Goal: Use online tool/utility

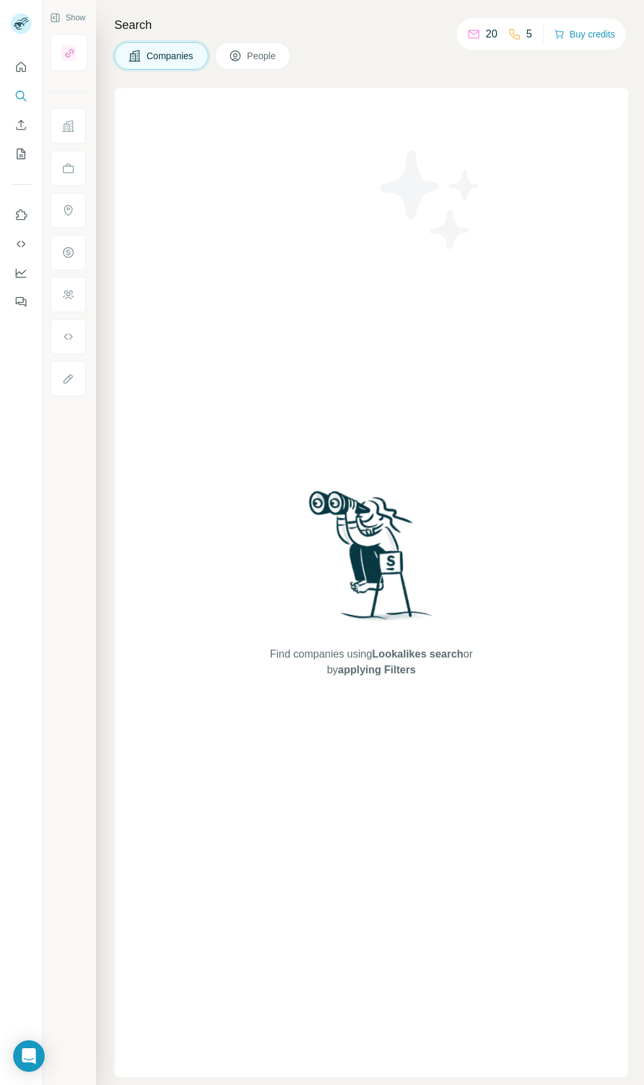
click at [235, 57] on icon at bounding box center [235, 56] width 7 height 7
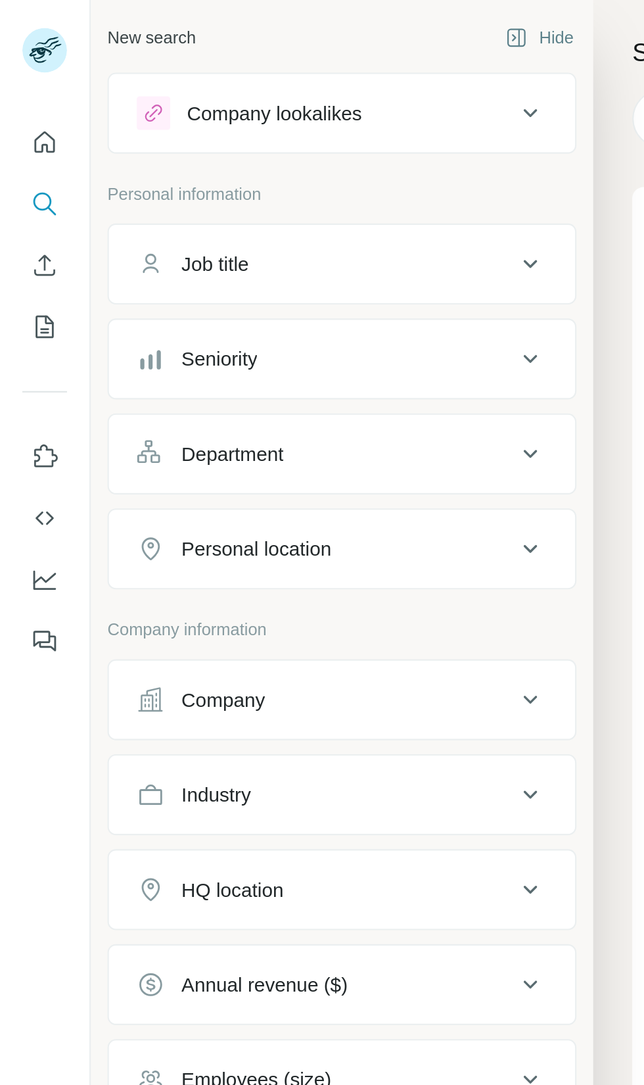
click at [100, 260] on div "Personal location" at bounding box center [120, 258] width 70 height 13
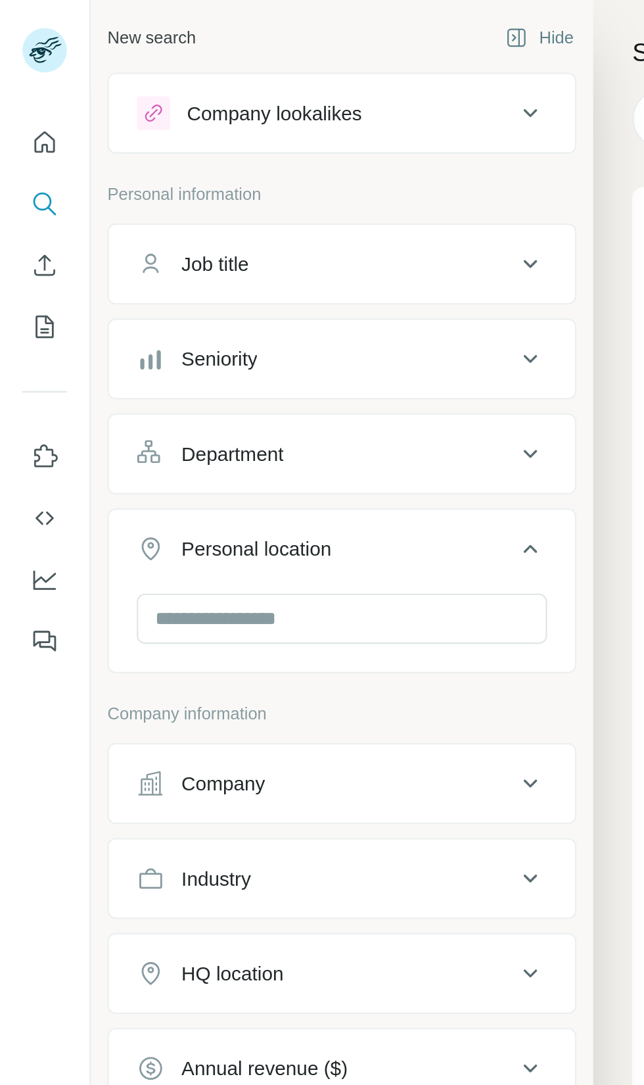
click at [260, 260] on button "Personal location" at bounding box center [161, 261] width 220 height 37
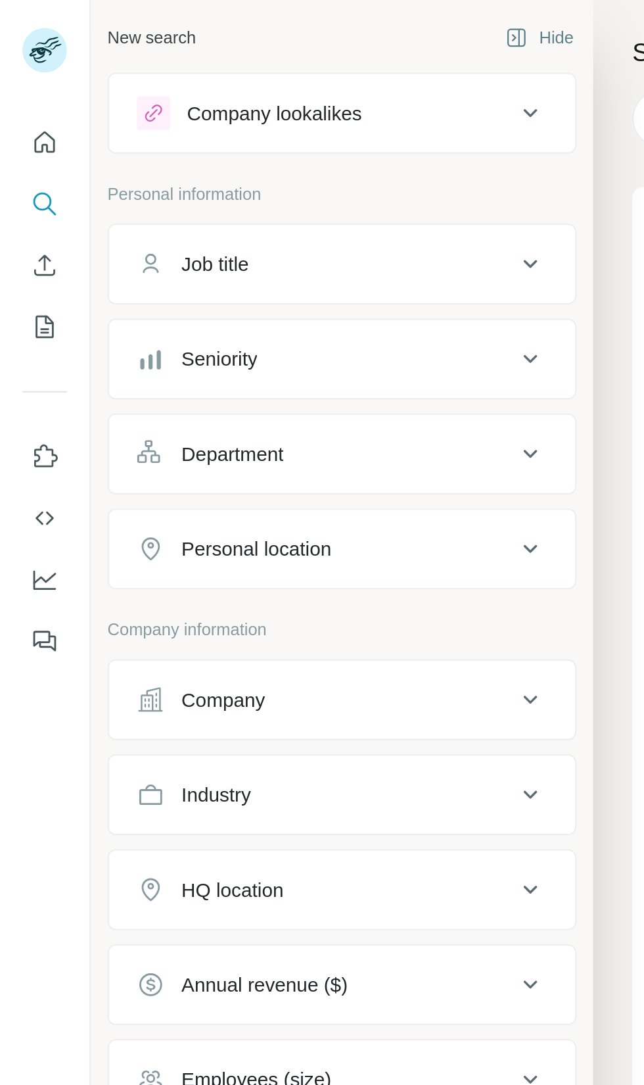
click at [260, 260] on button "Personal location" at bounding box center [161, 259] width 220 height 32
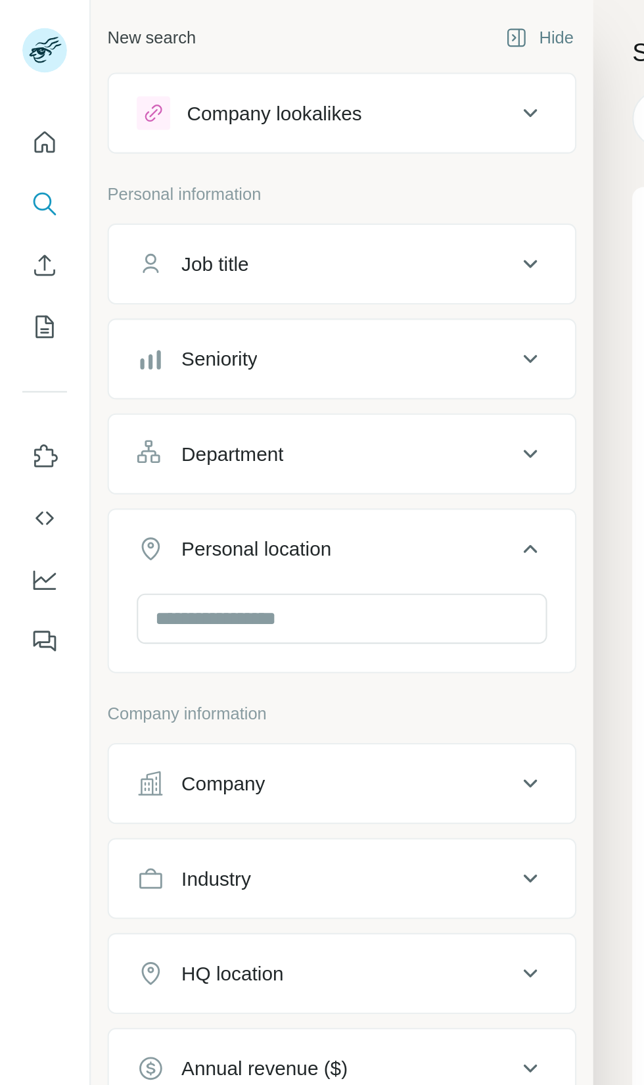
click at [250, 262] on icon at bounding box center [250, 258] width 16 height 16
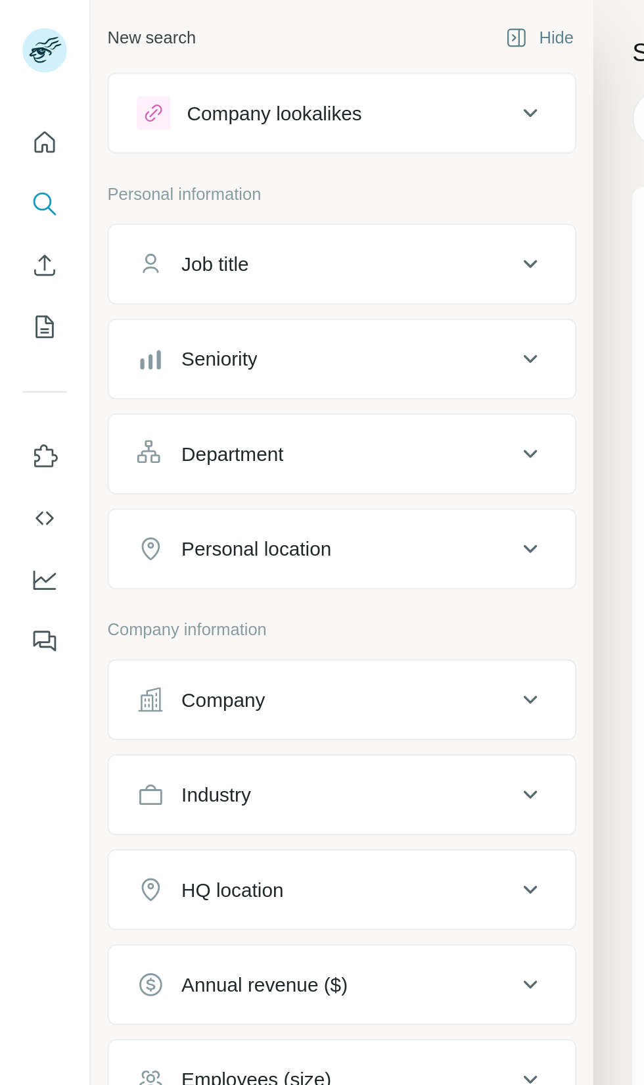
click at [265, 267] on button "Personal location" at bounding box center [161, 259] width 220 height 32
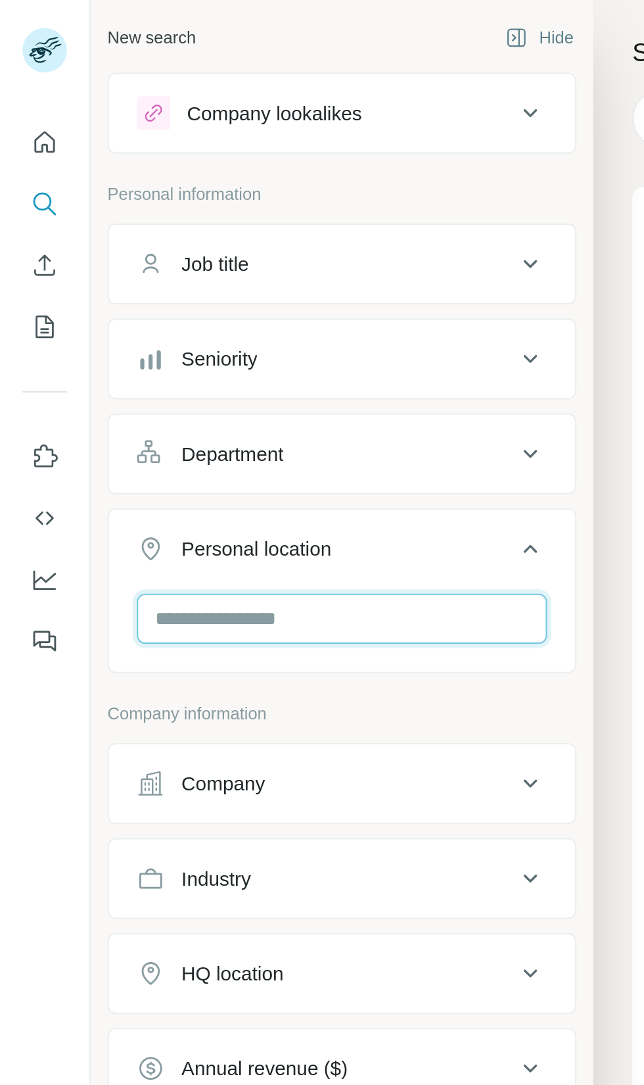
click at [221, 292] on input "text" at bounding box center [160, 291] width 193 height 24
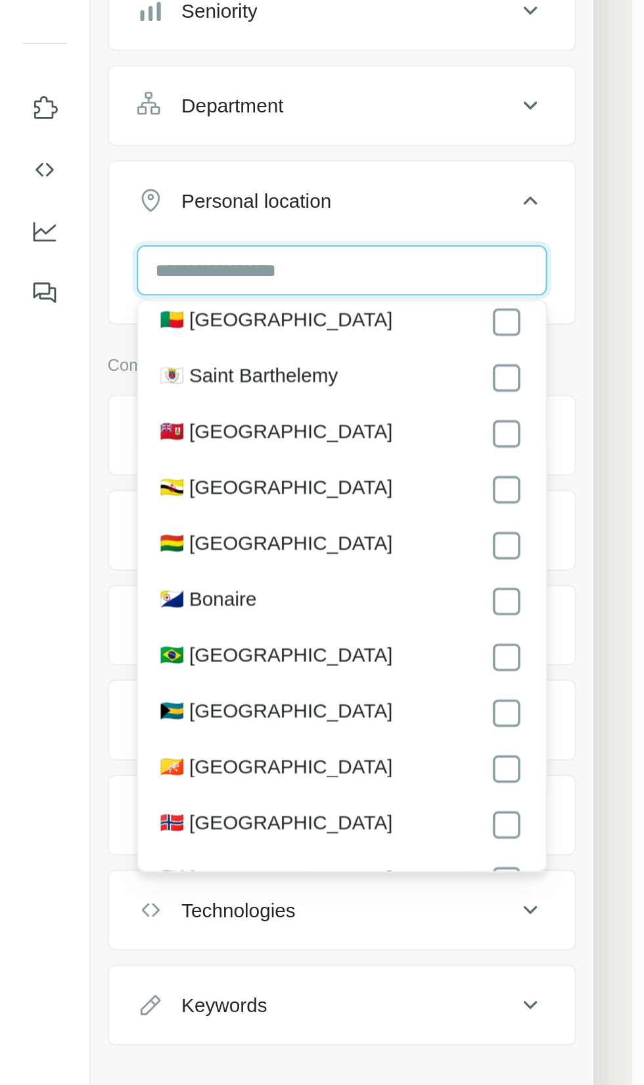
scroll to position [642, 0]
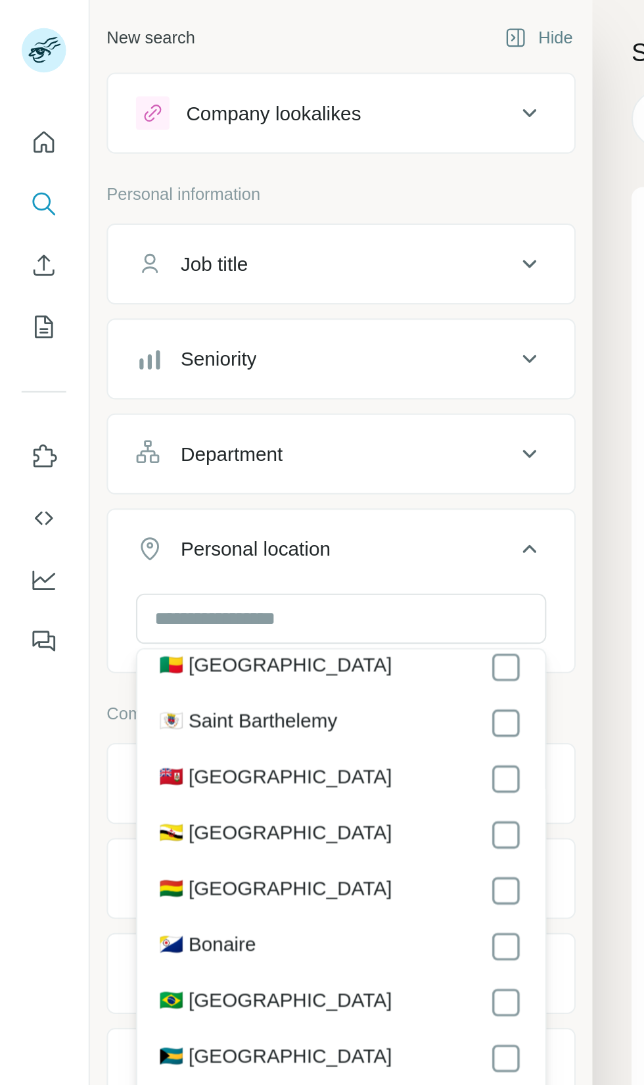
click at [264, 213] on button "Department" at bounding box center [161, 214] width 220 height 32
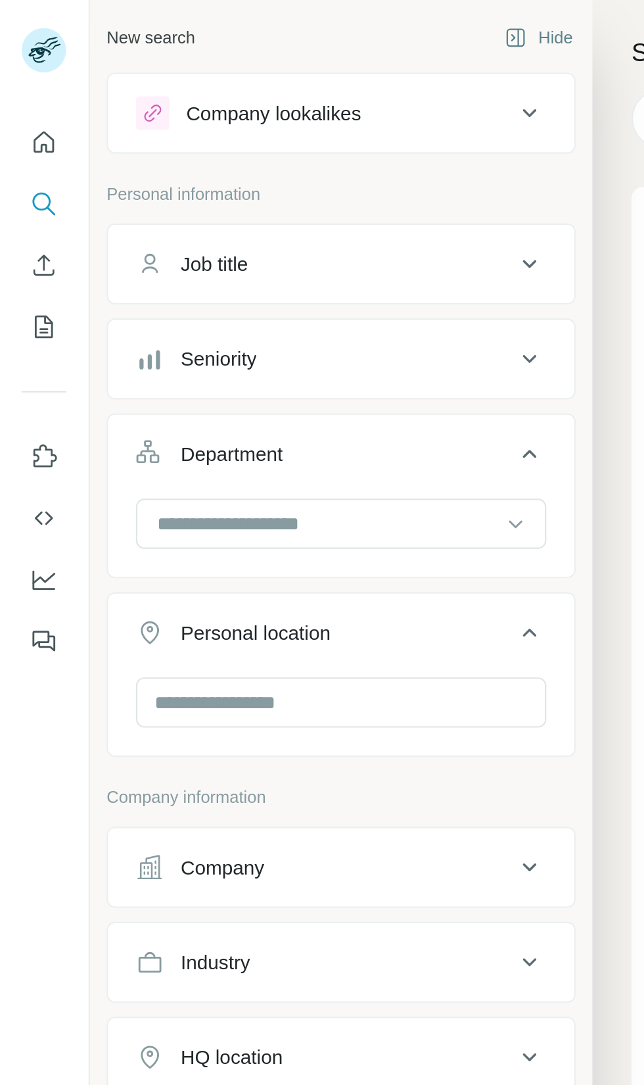
click at [246, 246] on icon at bounding box center [243, 246] width 13 height 13
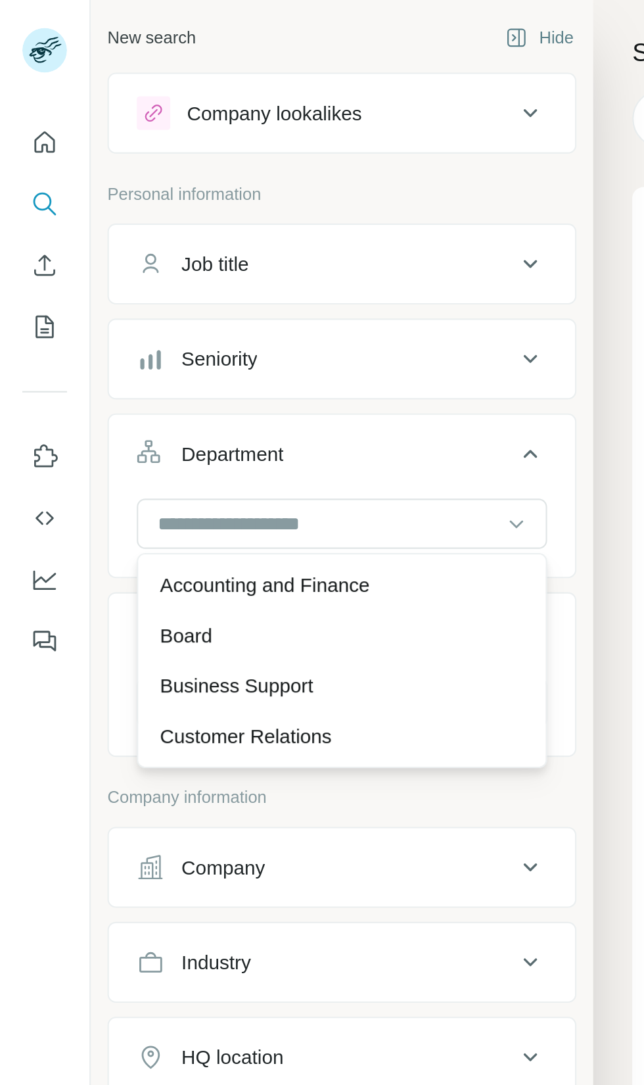
click at [18, 98] on icon "Search" at bounding box center [20, 95] width 9 height 9
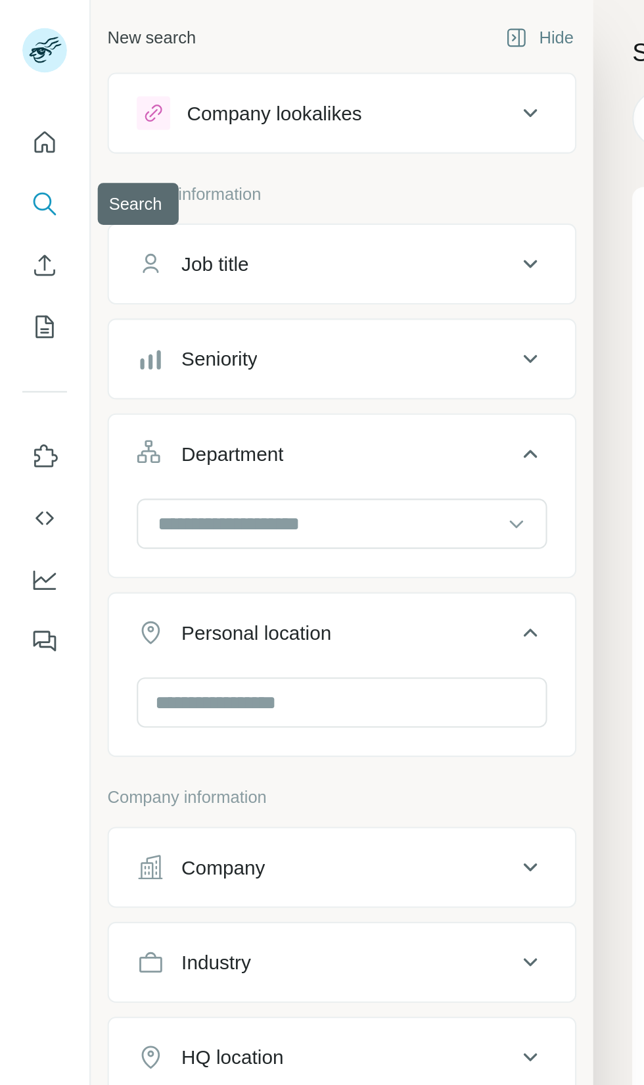
click at [24, 99] on icon "Search" at bounding box center [24, 99] width 4 height 4
click at [23, 98] on icon "Search" at bounding box center [24, 99] width 4 height 4
click at [18, 96] on icon "Search" at bounding box center [20, 95] width 13 height 13
click at [20, 66] on icon "Quick start" at bounding box center [20, 66] width 13 height 13
